Goal: Information Seeking & Learning: Understand process/instructions

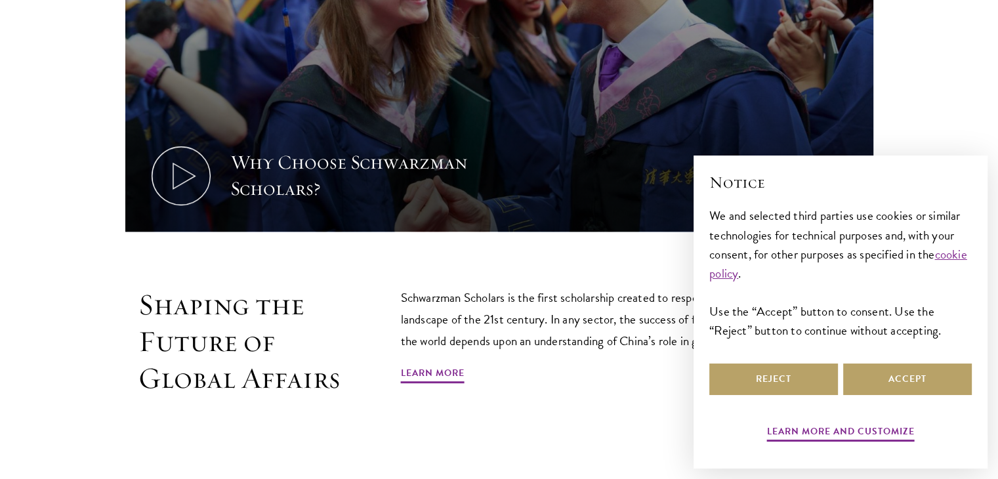
scroll to position [605, 0]
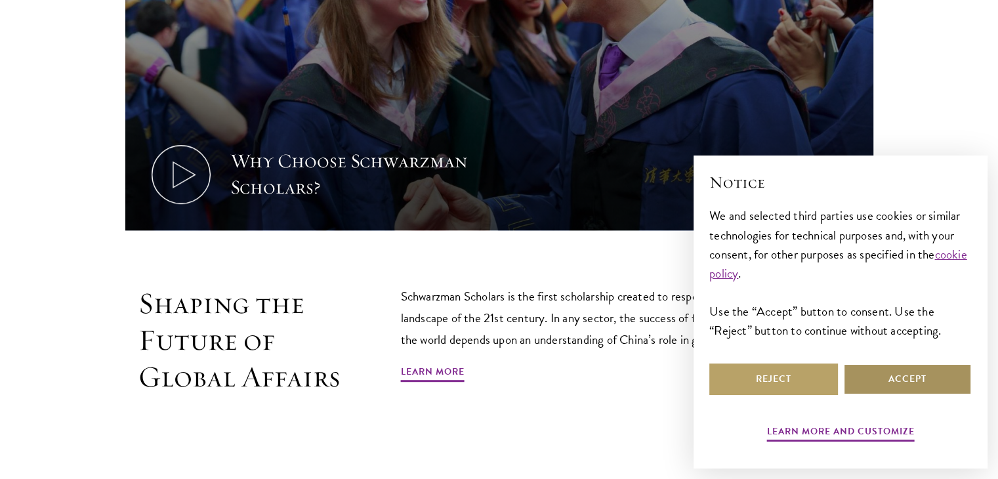
click at [916, 381] on button "Accept" at bounding box center [907, 378] width 129 height 31
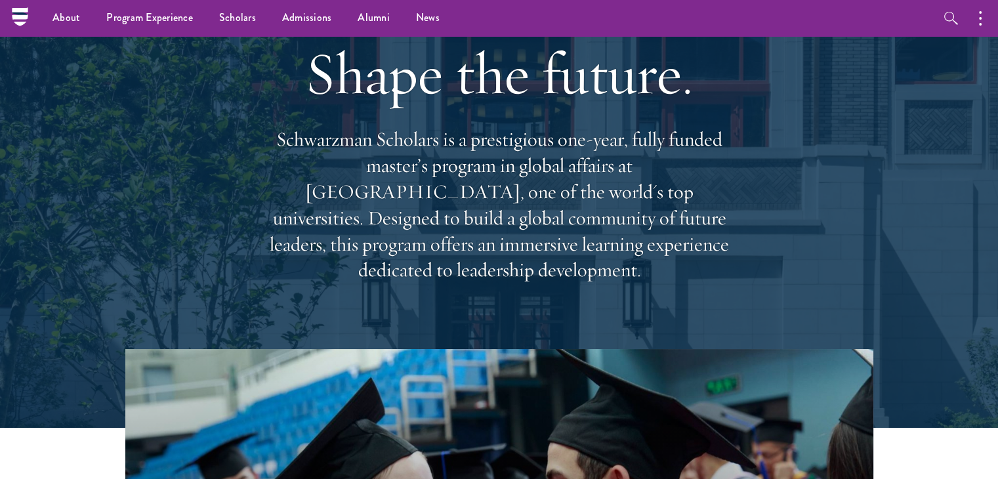
scroll to position [0, 0]
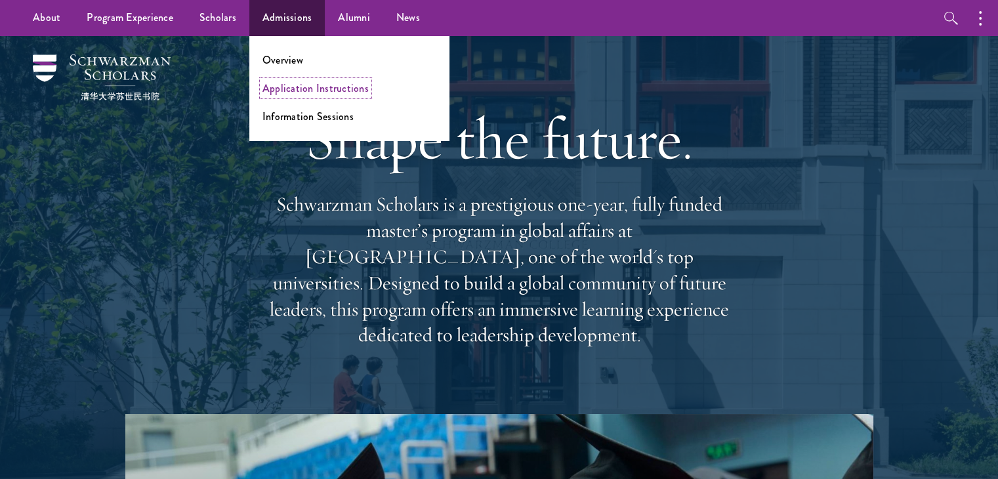
click at [310, 87] on link "Application Instructions" at bounding box center [315, 88] width 106 height 15
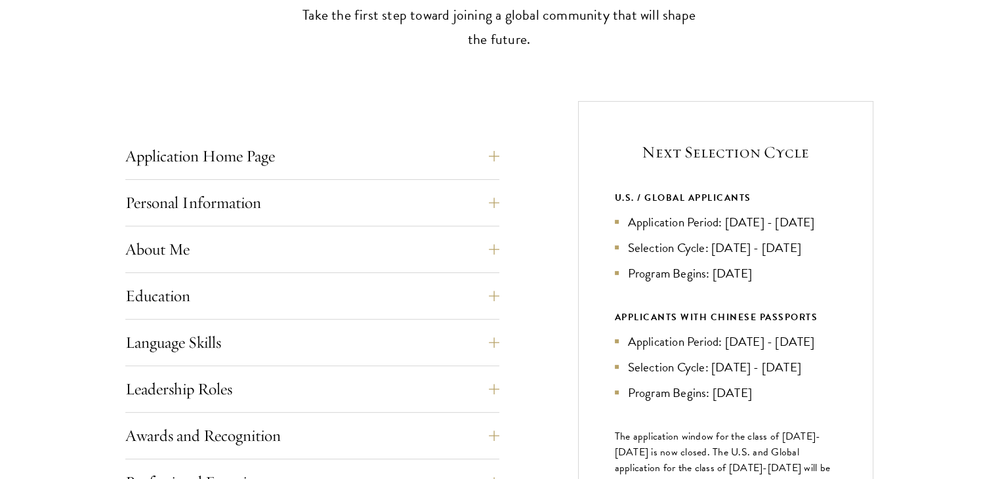
scroll to position [454, 0]
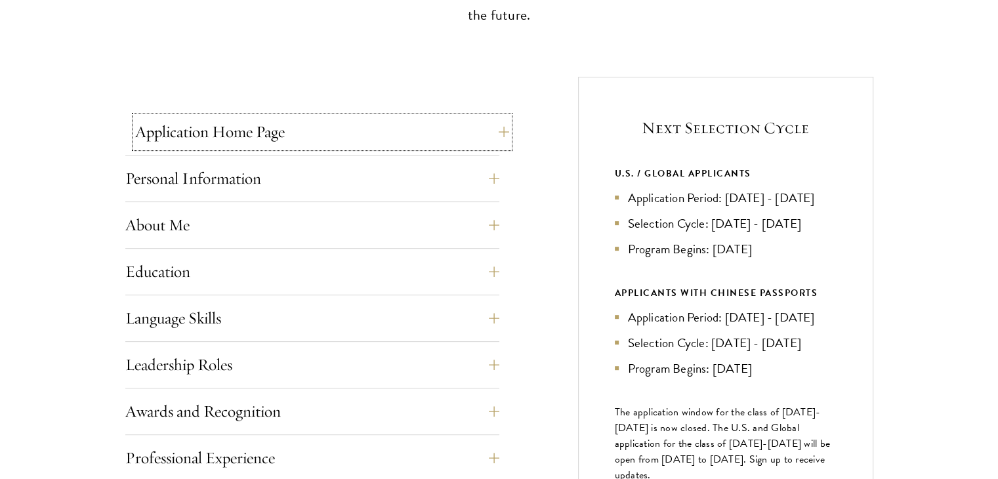
click at [406, 142] on button "Application Home Page" at bounding box center [322, 131] width 374 height 31
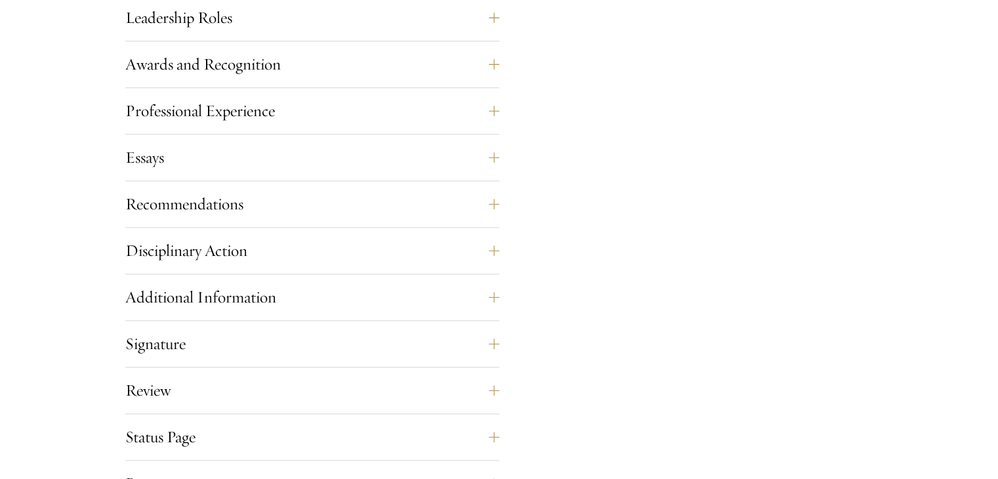
scroll to position [1409, 0]
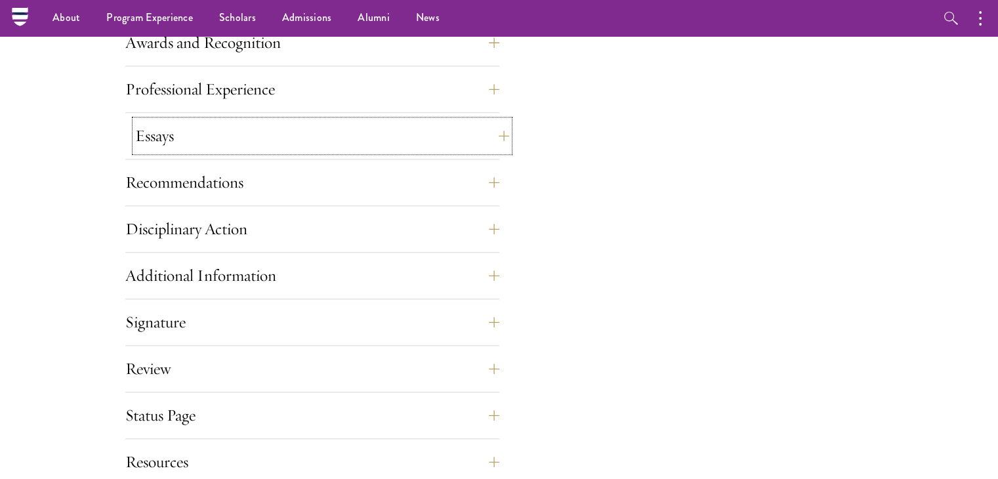
click at [337, 133] on button "Essays" at bounding box center [322, 135] width 374 height 31
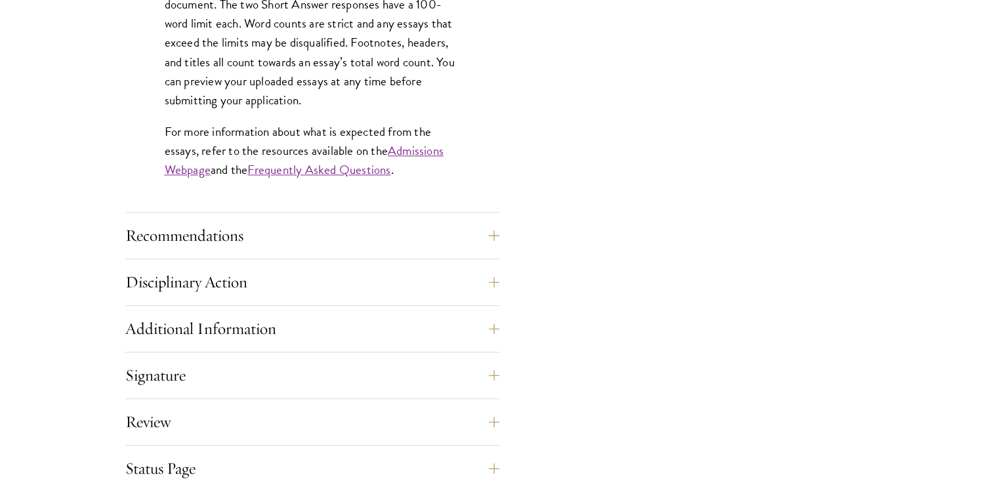
scroll to position [1201, 0]
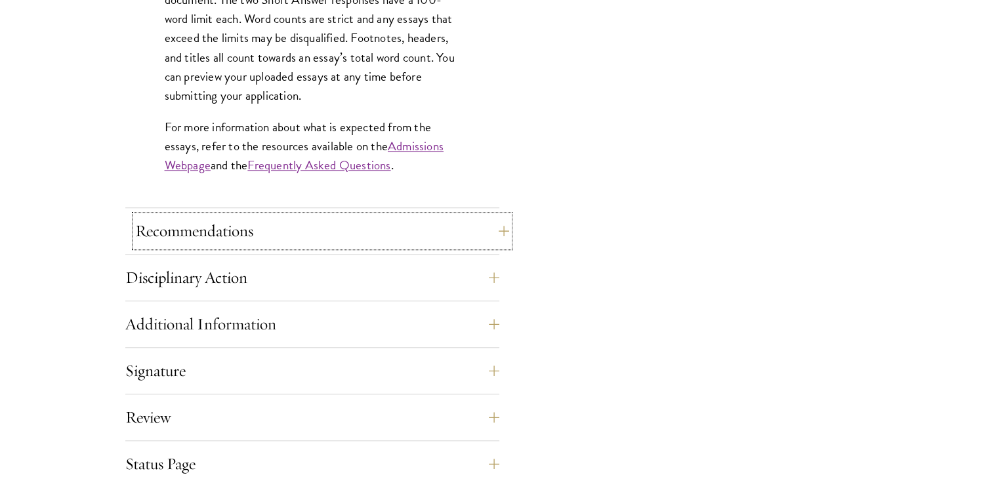
click at [353, 217] on button "Recommendations" at bounding box center [322, 230] width 374 height 31
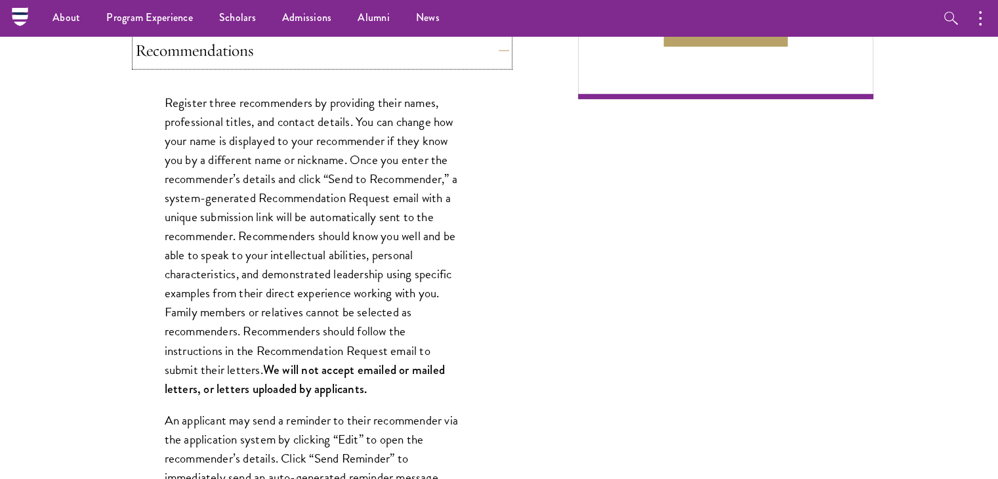
scroll to position [931, 0]
